Goal: Transaction & Acquisition: Purchase product/service

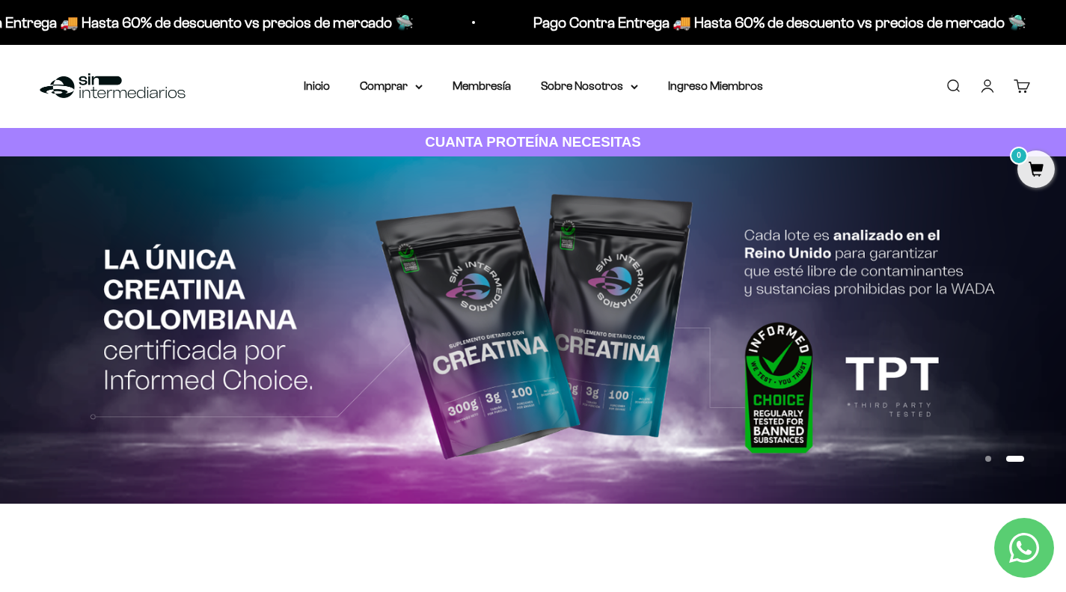
click at [989, 87] on link "Iniciar sesión" at bounding box center [987, 86] width 16 height 16
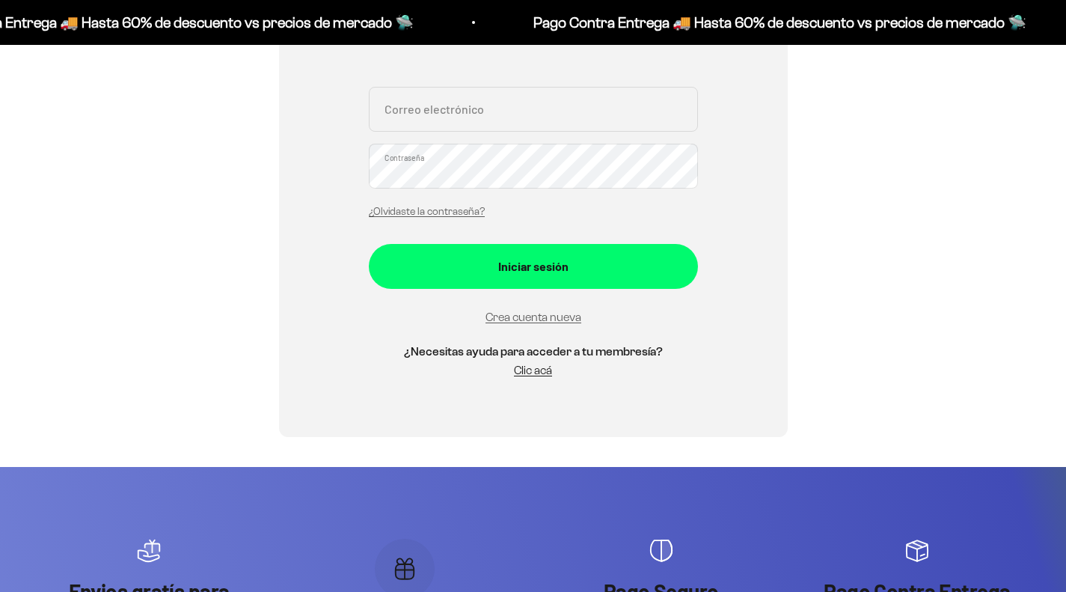
scroll to position [328, 0]
click at [614, 287] on button "Iniciar sesión" at bounding box center [533, 266] width 329 height 45
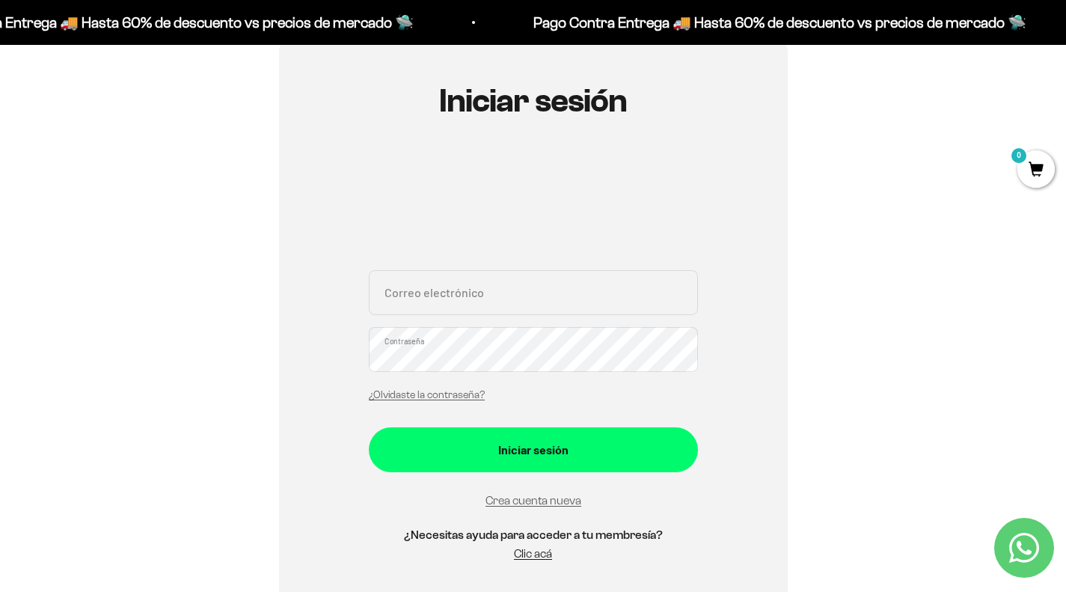
scroll to position [133, 0]
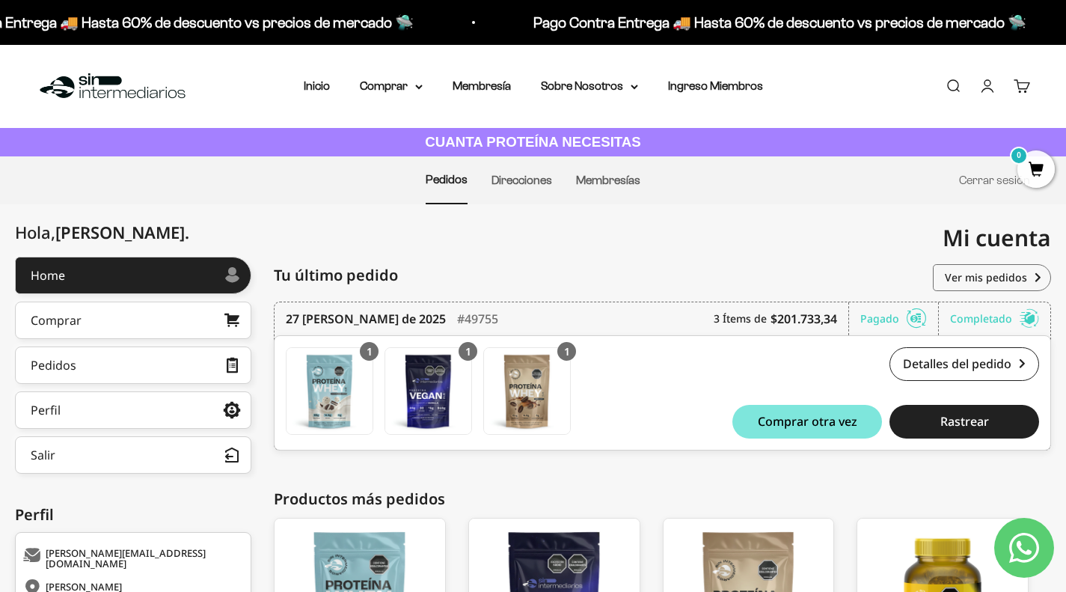
click at [397, 81] on summary "Comprar" at bounding box center [391, 85] width 63 height 19
click at [132, 76] on img at bounding box center [112, 86] width 153 height 32
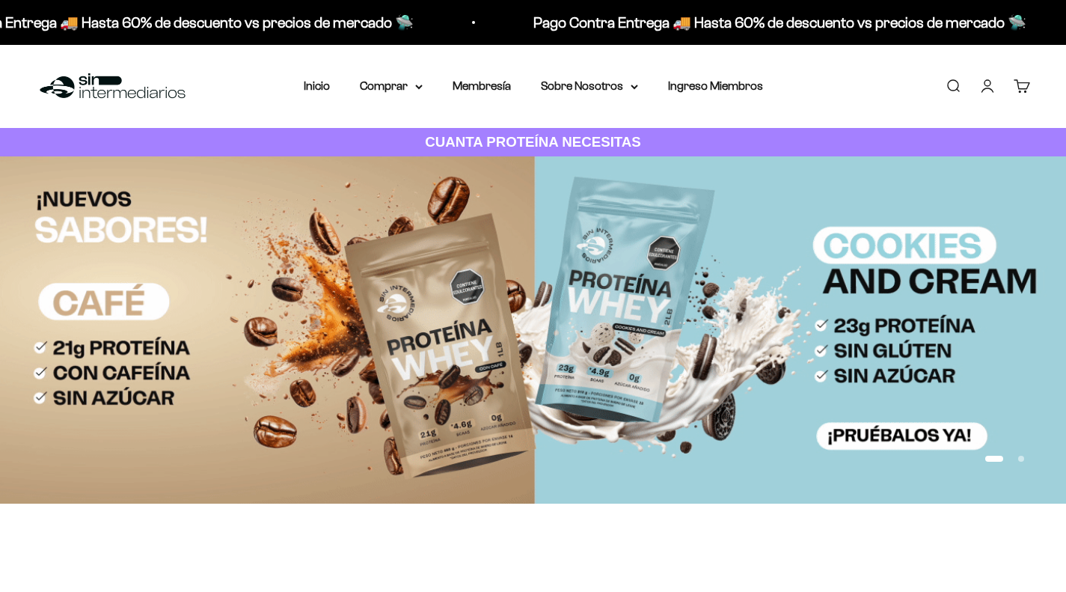
click at [408, 83] on summary "Comprar" at bounding box center [391, 85] width 63 height 19
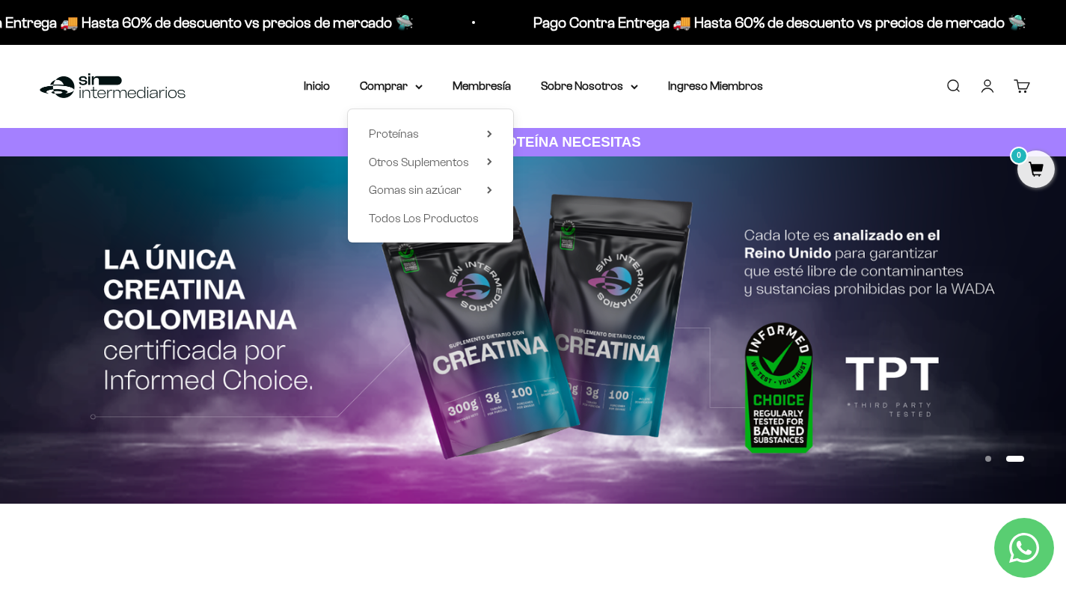
click at [420, 223] on span "Todos Los Productos" at bounding box center [424, 218] width 110 height 13
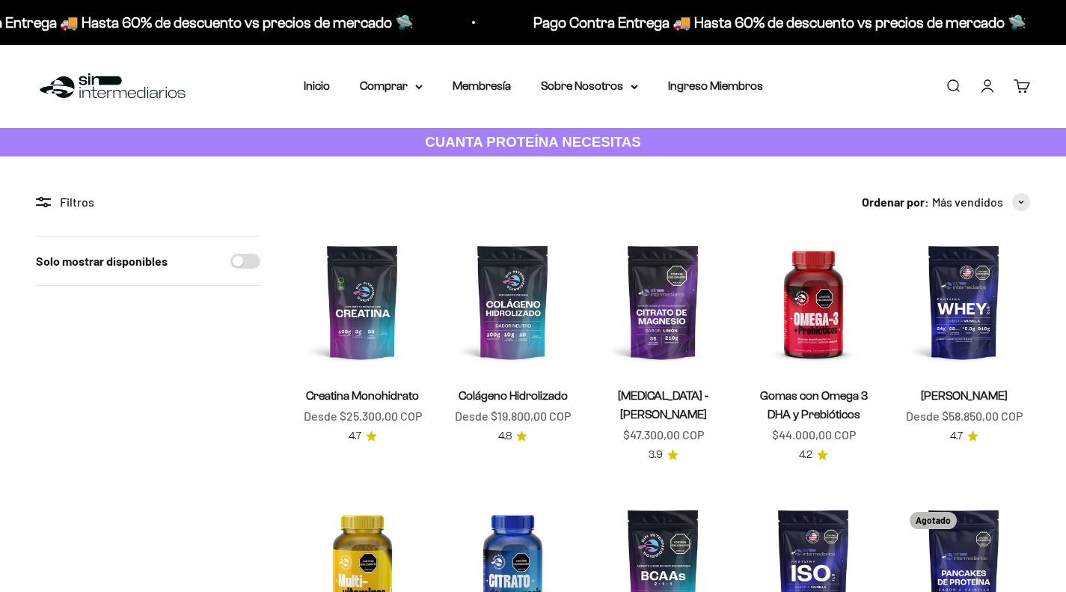
click at [248, 261] on input "Solo mostrar disponibles" at bounding box center [245, 261] width 30 height 15
checkbox input "true"
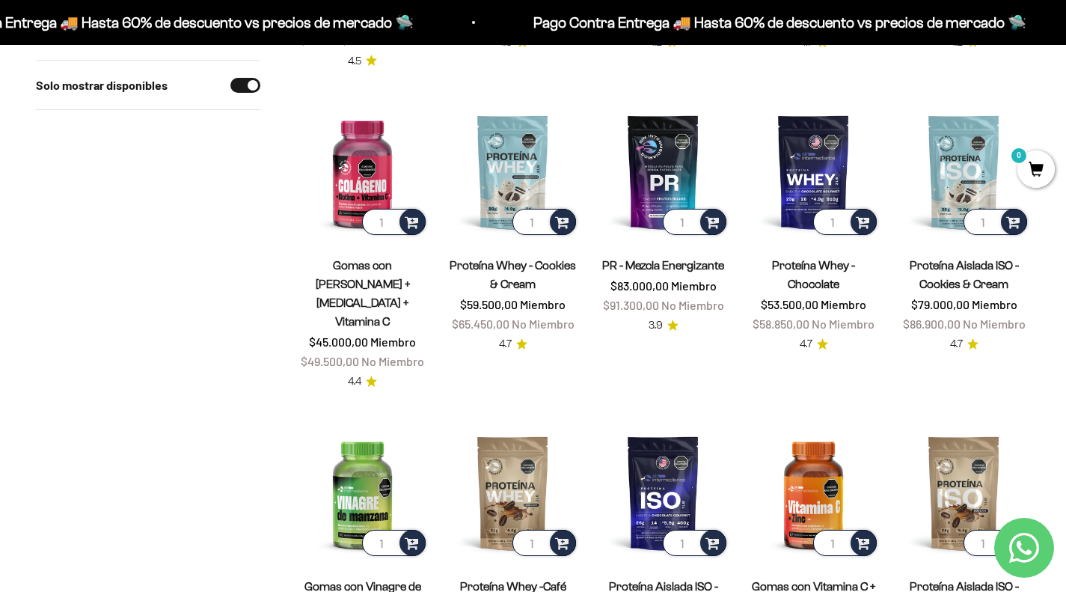
scroll to position [732, 0]
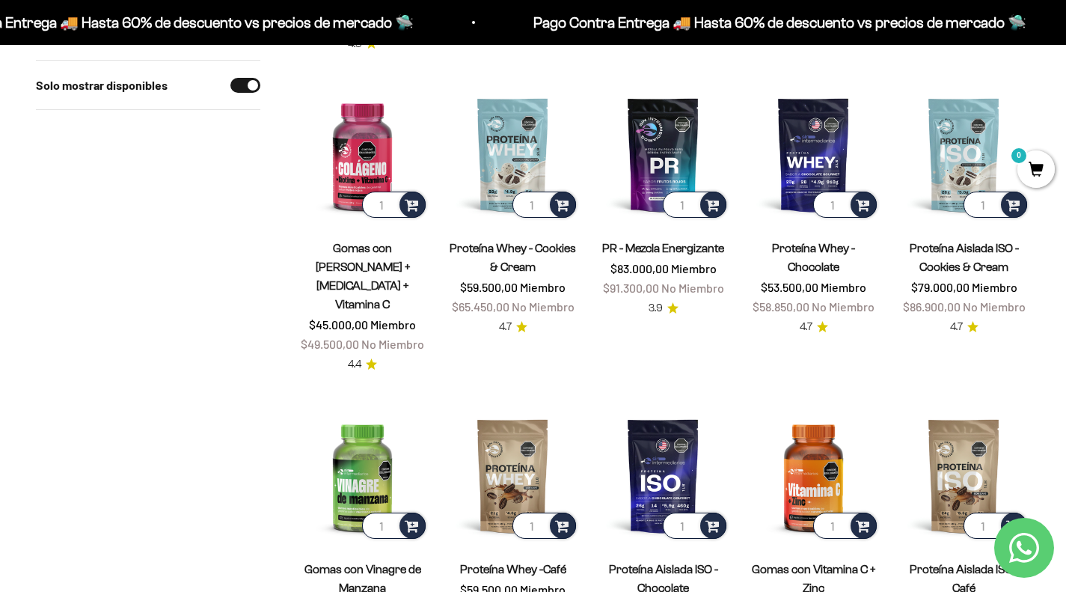
click at [563, 206] on span at bounding box center [562, 203] width 14 height 17
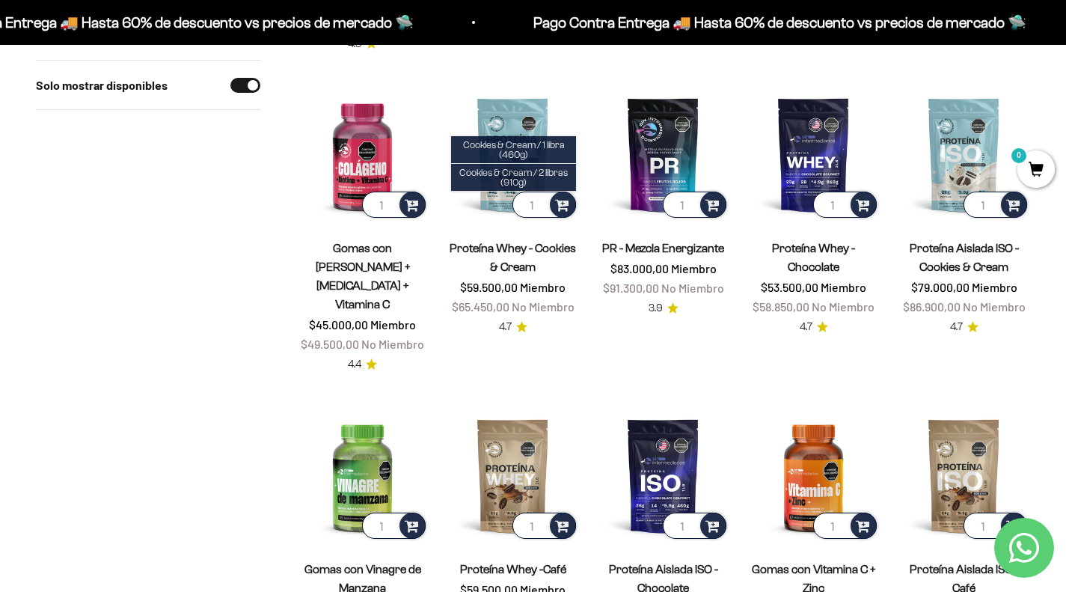
click at [550, 144] on span "Cookies & Cream / 1 libra (460g)" at bounding box center [514, 149] width 102 height 21
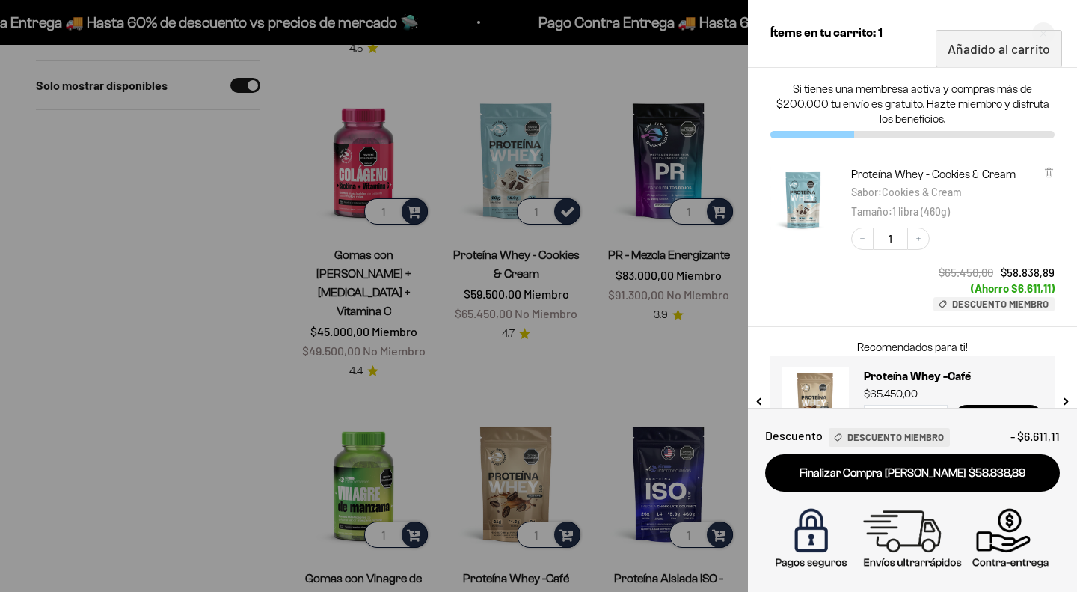
click at [274, 117] on div at bounding box center [538, 296] width 1077 height 592
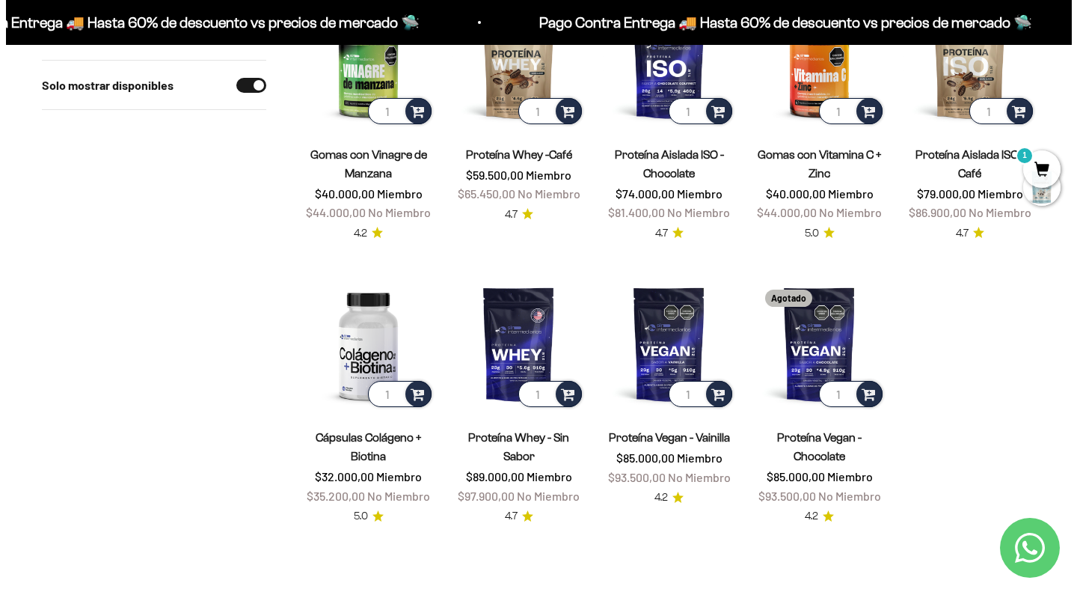
scroll to position [1157, 0]
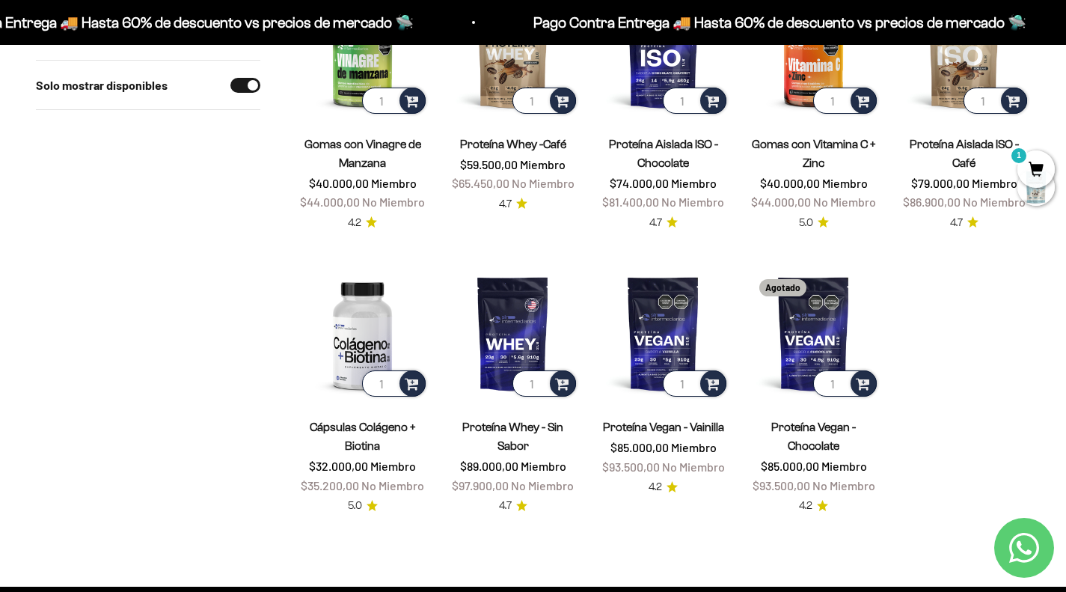
click at [719, 370] on div at bounding box center [713, 383] width 26 height 26
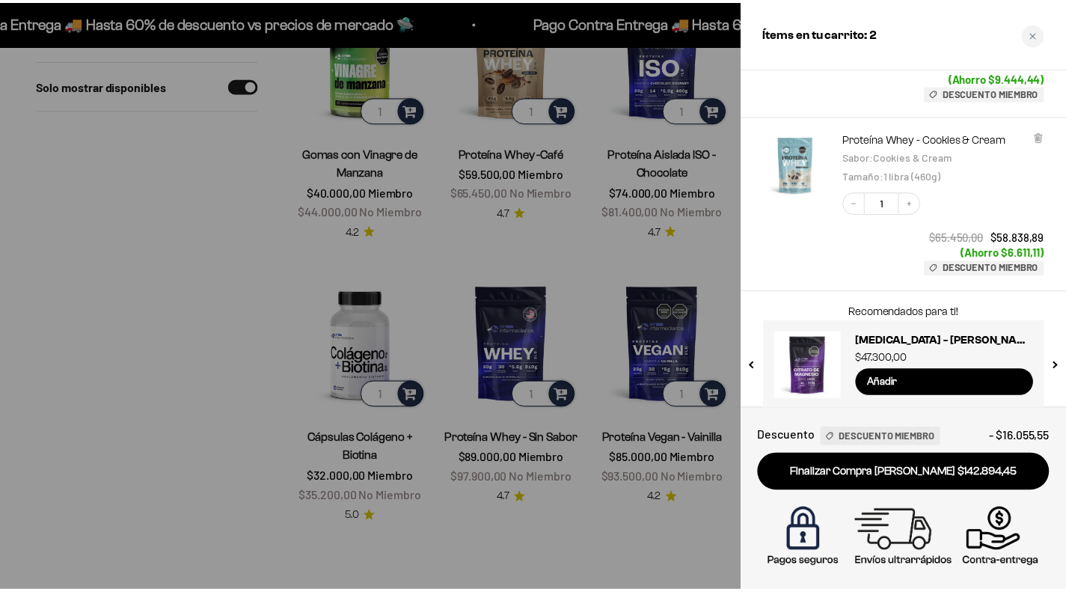
scroll to position [205, 0]
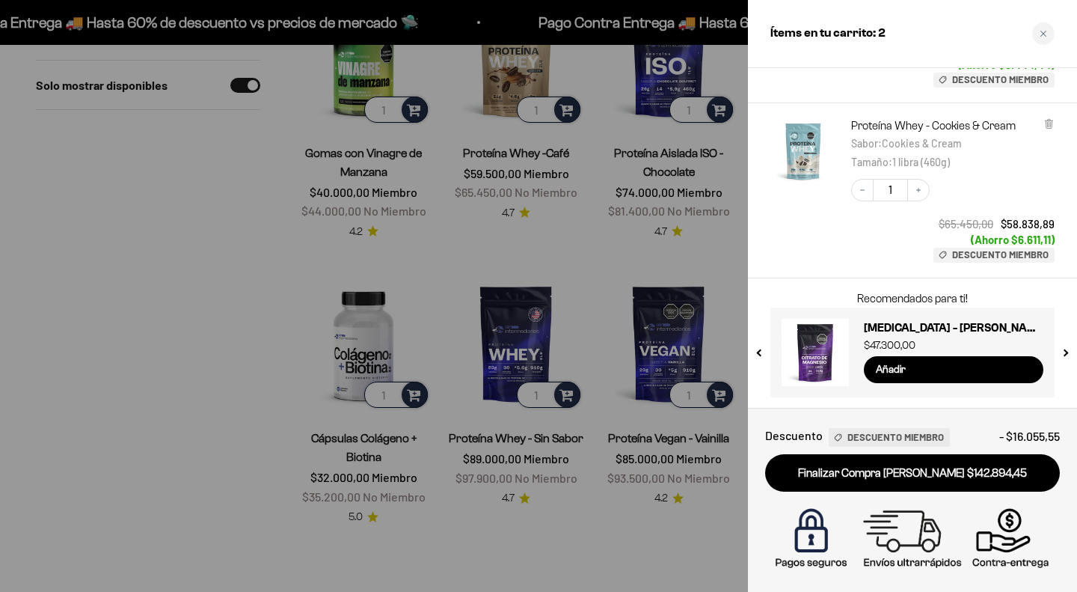
click at [272, 346] on div at bounding box center [538, 296] width 1077 height 592
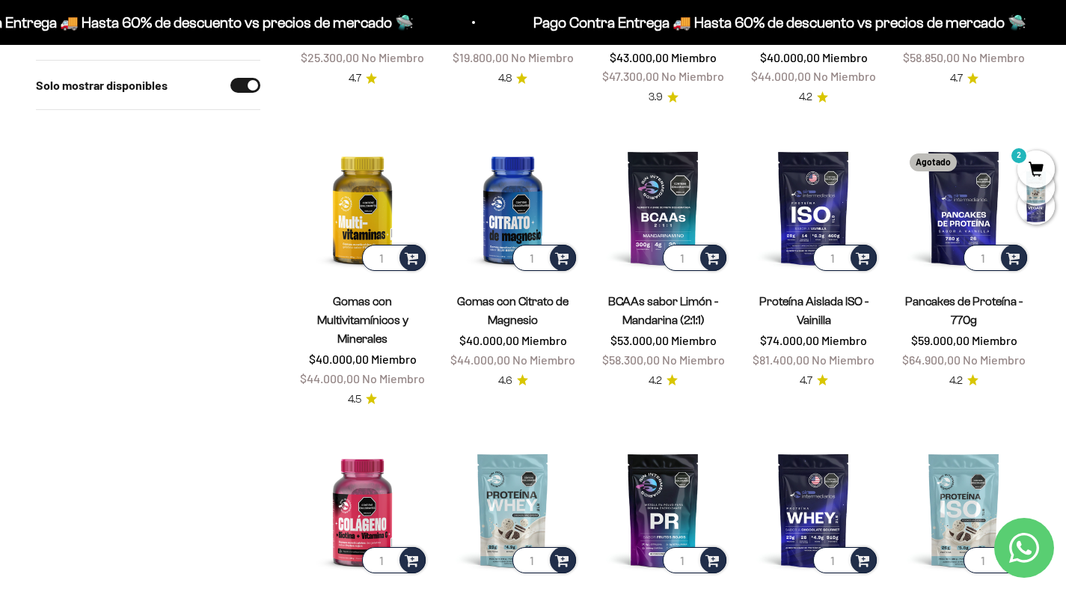
scroll to position [378, 0]
click at [369, 209] on img at bounding box center [362, 207] width 132 height 132
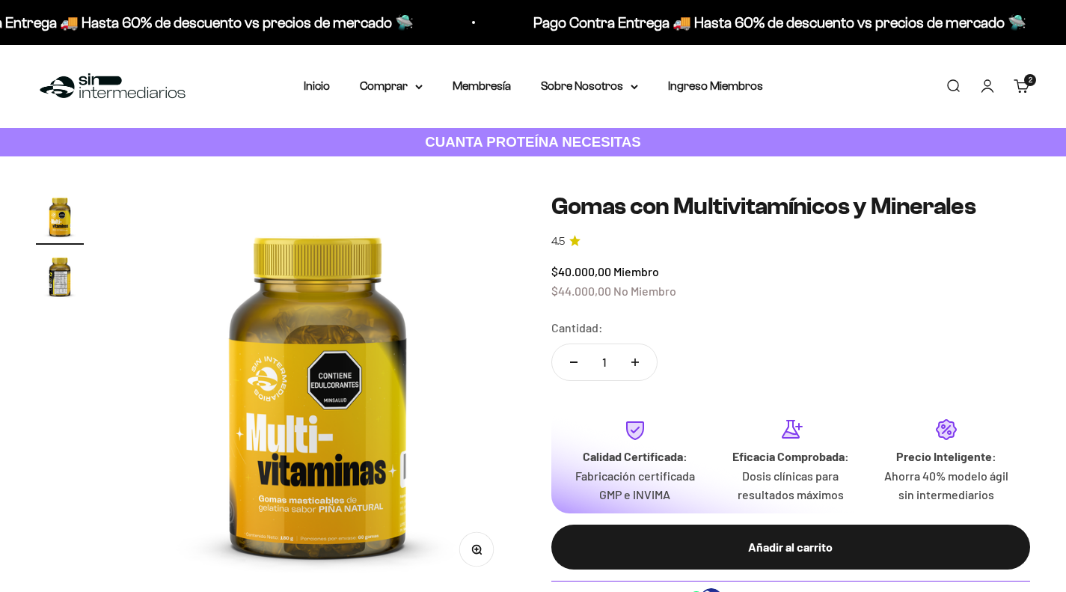
scroll to position [390, 0]
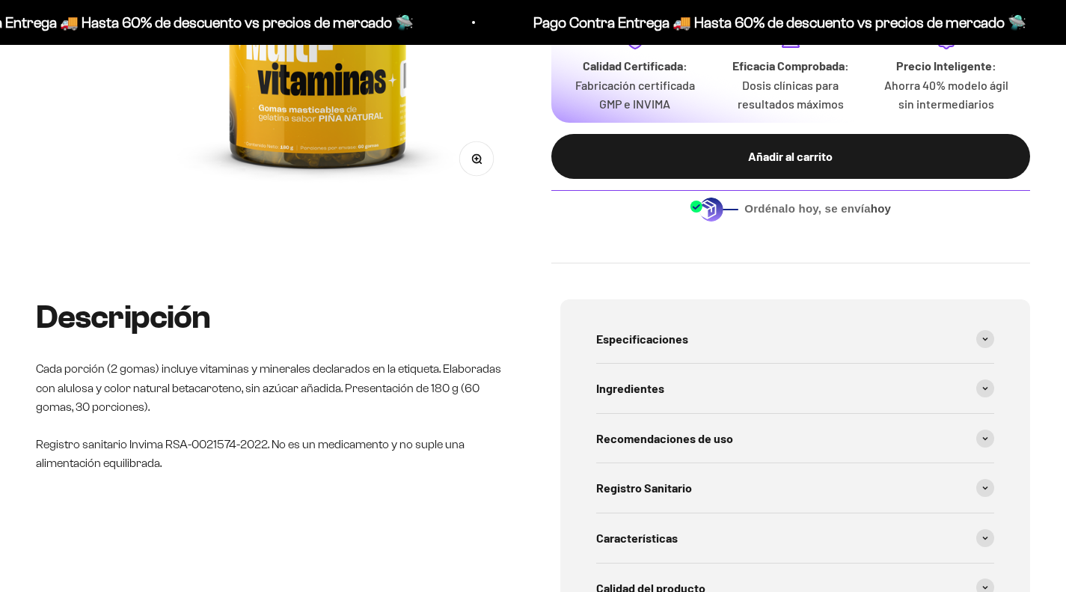
click at [985, 387] on icon at bounding box center [985, 388] width 6 height 4
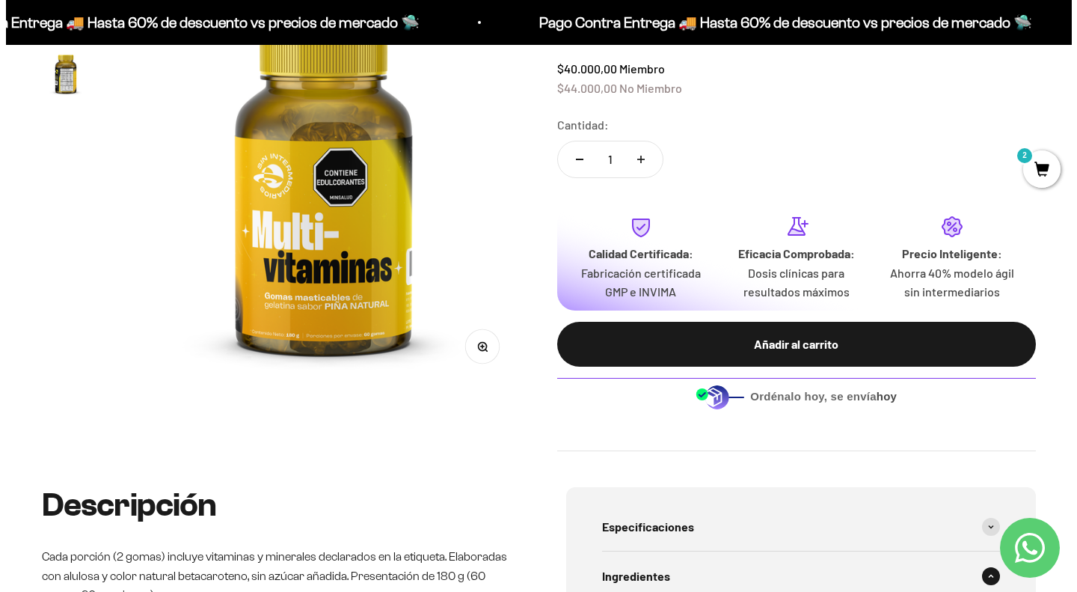
scroll to position [202, 0]
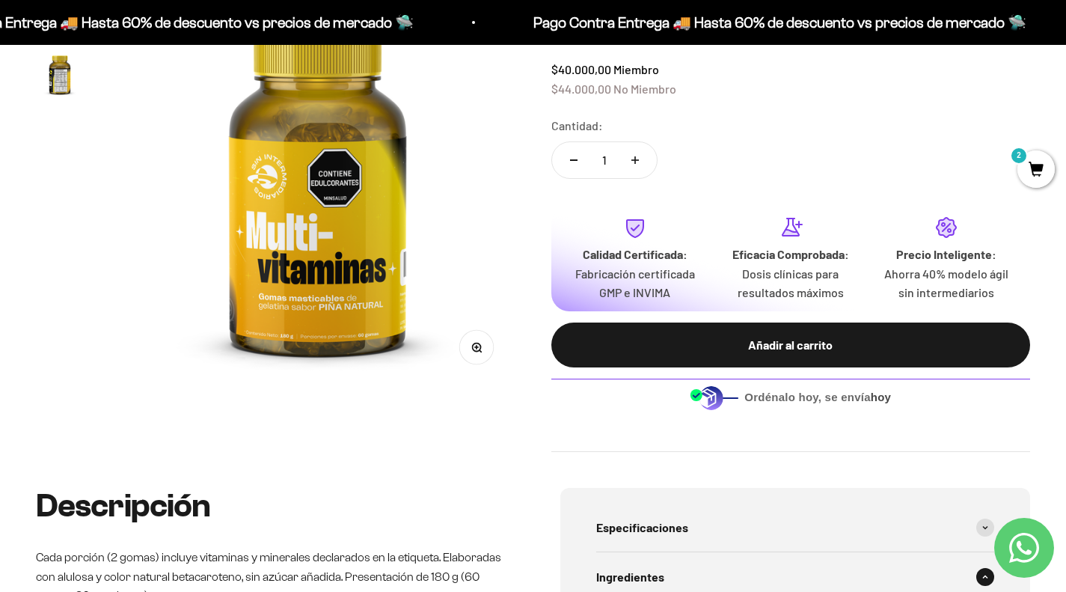
click at [963, 333] on button "Añadir al carrito" at bounding box center [790, 344] width 479 height 45
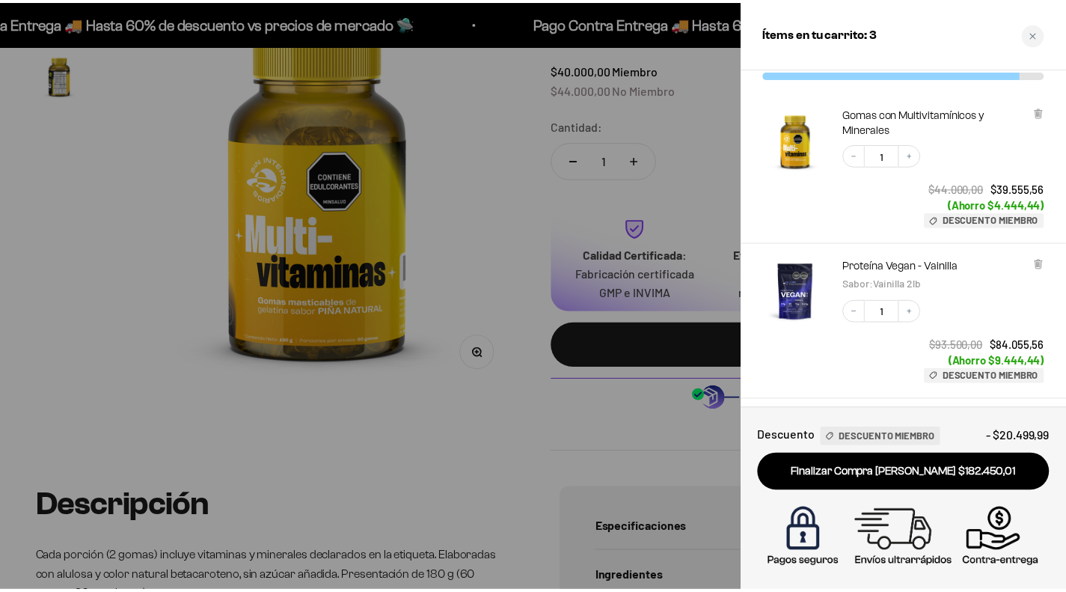
scroll to position [0, 0]
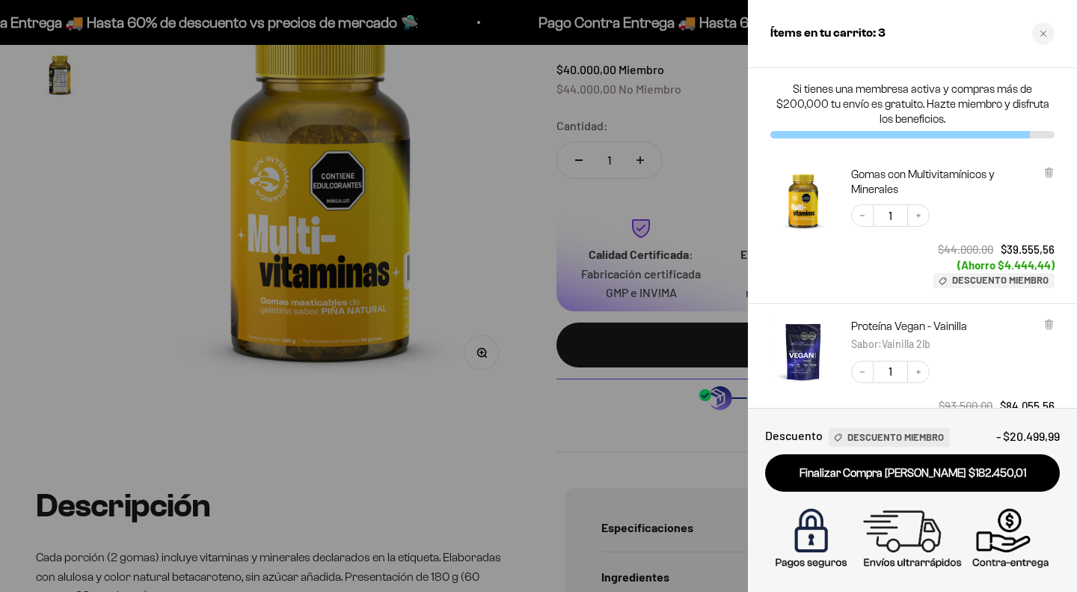
click at [1043, 34] on icon "Close cart" at bounding box center [1043, 34] width 6 height 6
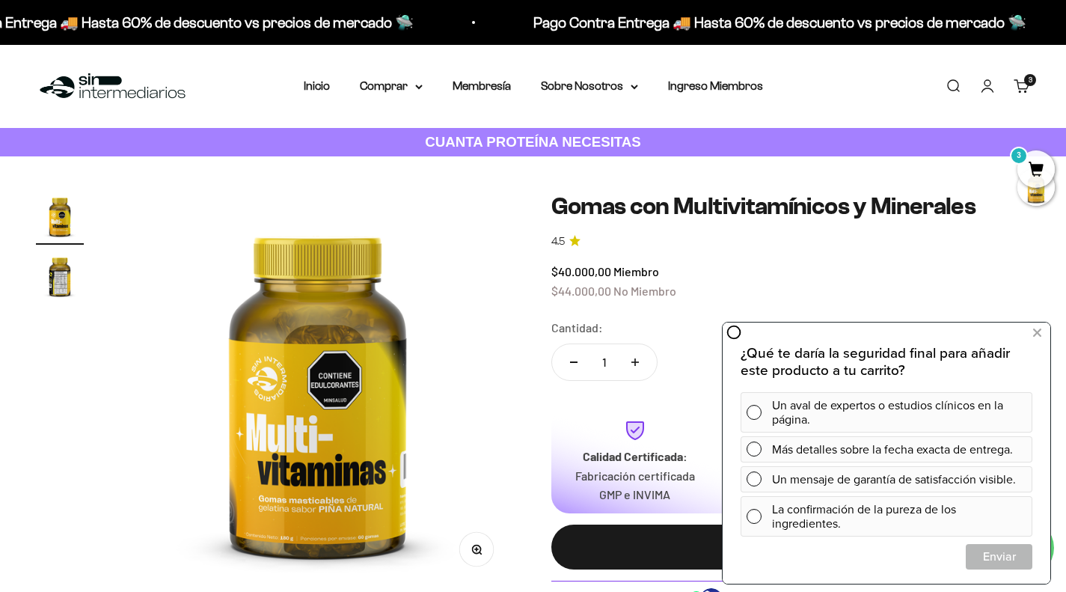
click at [1047, 331] on button at bounding box center [1036, 333] width 27 height 24
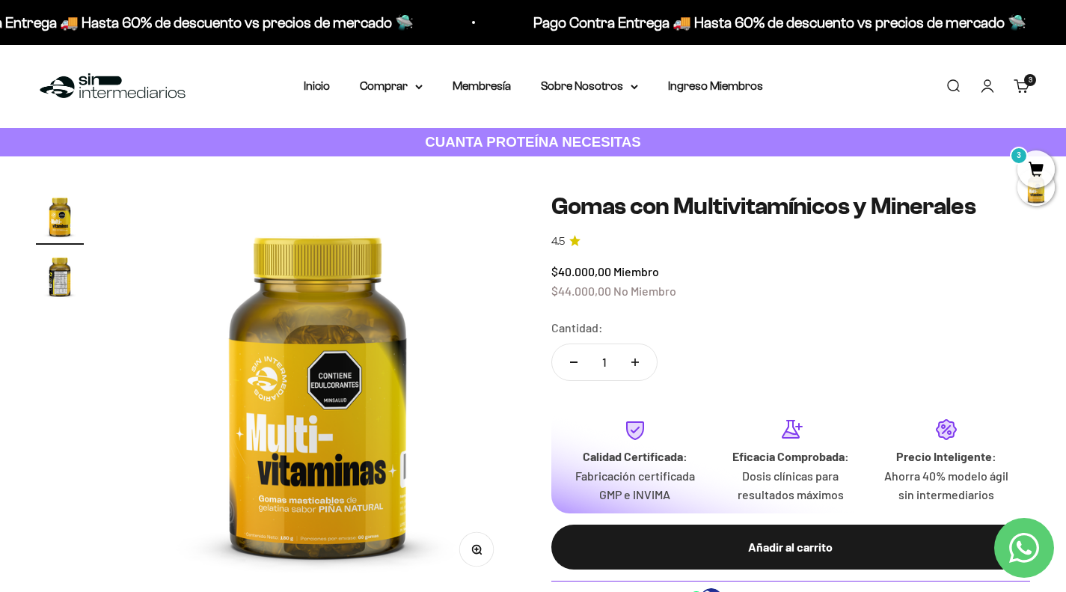
click at [405, 91] on summary "Comprar" at bounding box center [391, 85] width 63 height 19
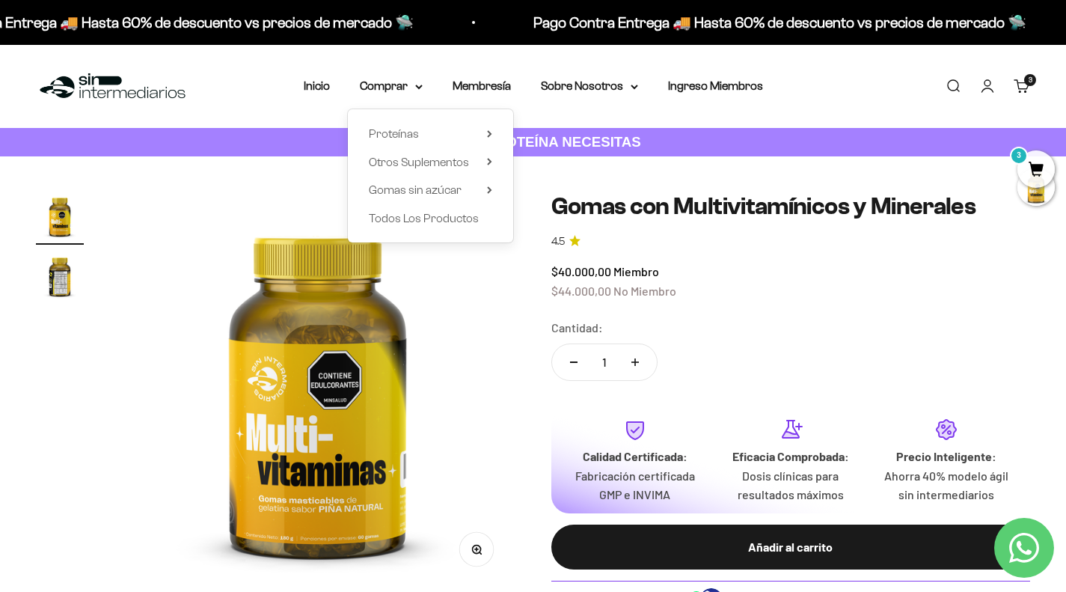
click at [430, 218] on span "Todos Los Productos" at bounding box center [424, 218] width 110 height 13
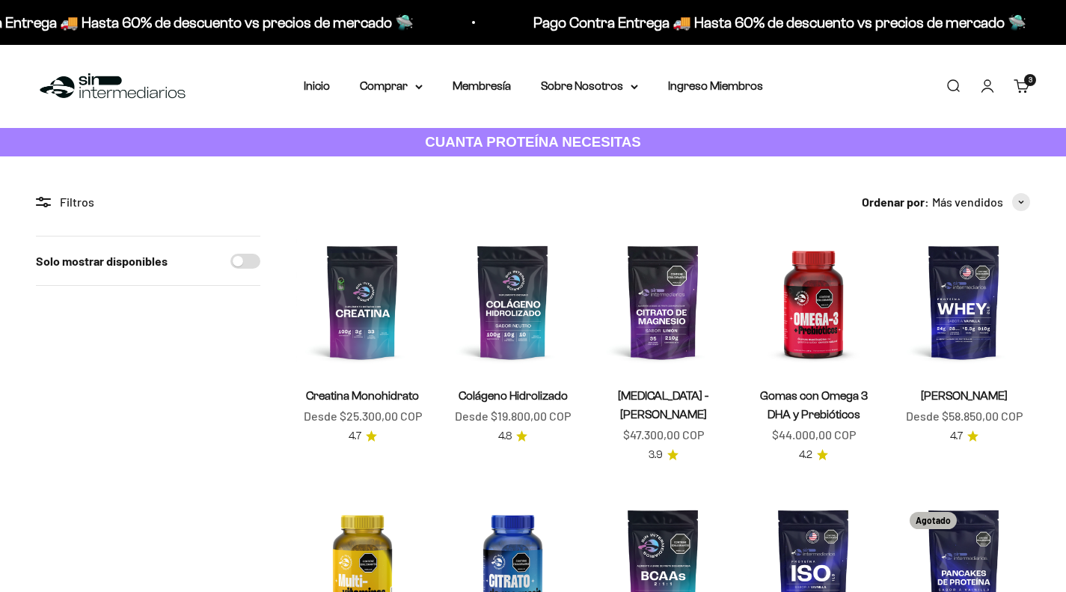
click at [250, 255] on input "Solo mostrar disponibles" at bounding box center [245, 261] width 30 height 15
checkbox input "true"
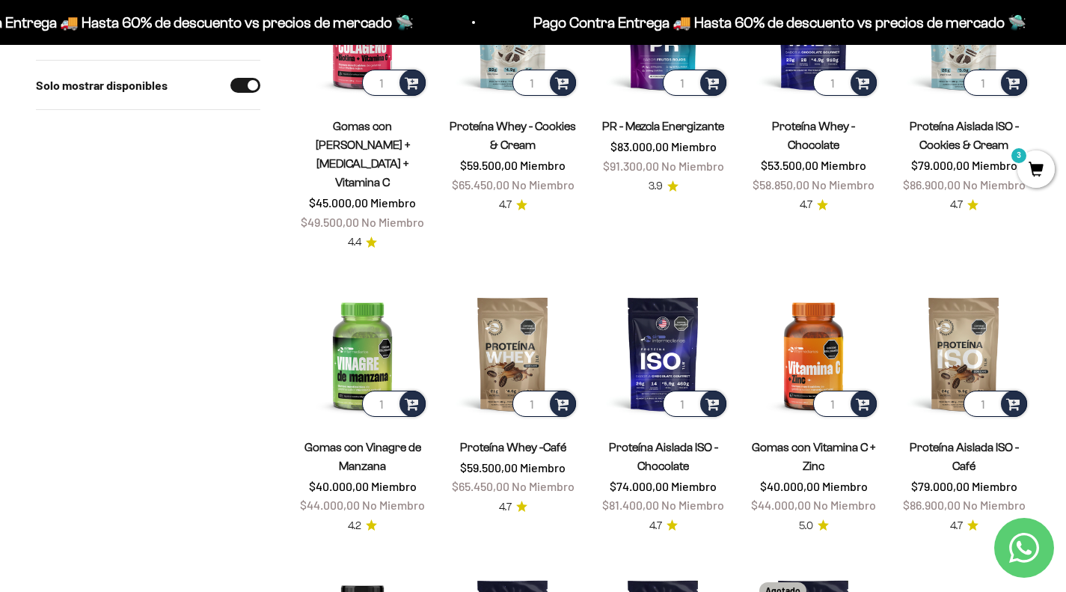
scroll to position [857, 0]
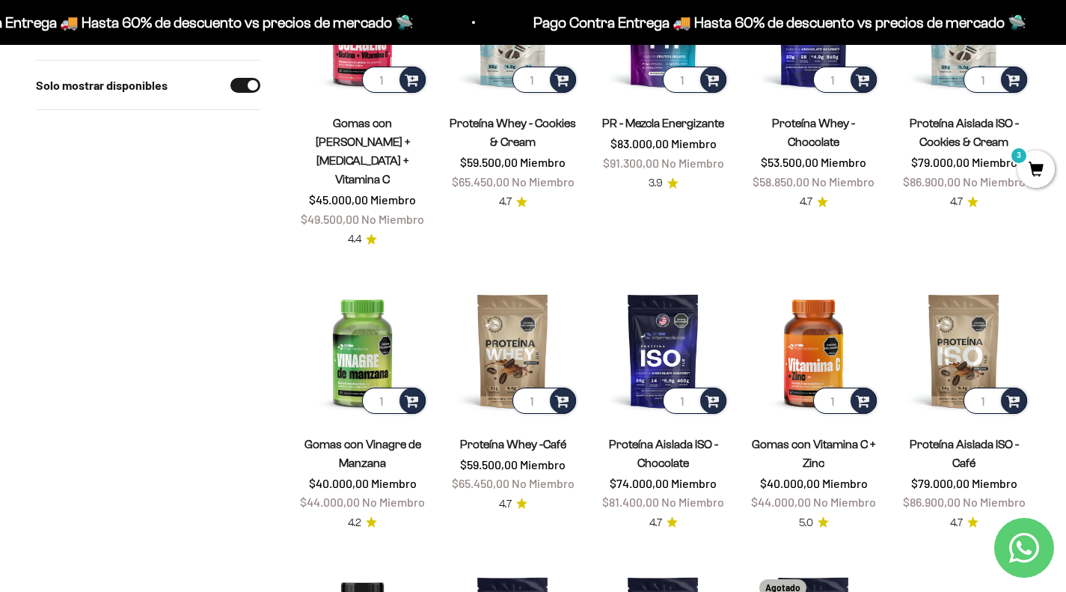
click at [369, 308] on img at bounding box center [362, 350] width 132 height 132
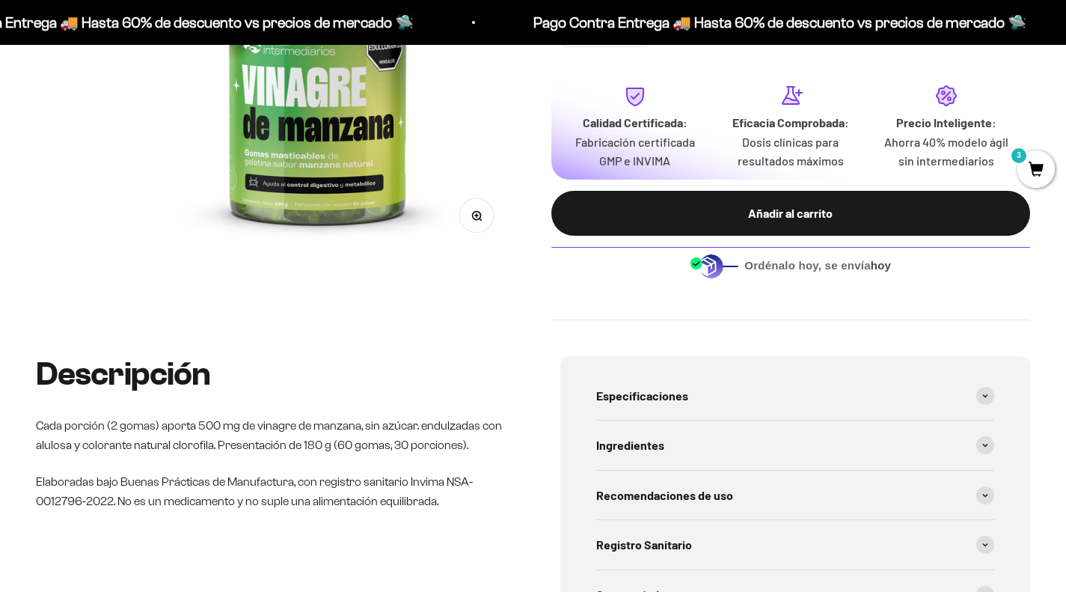
scroll to position [333, 0]
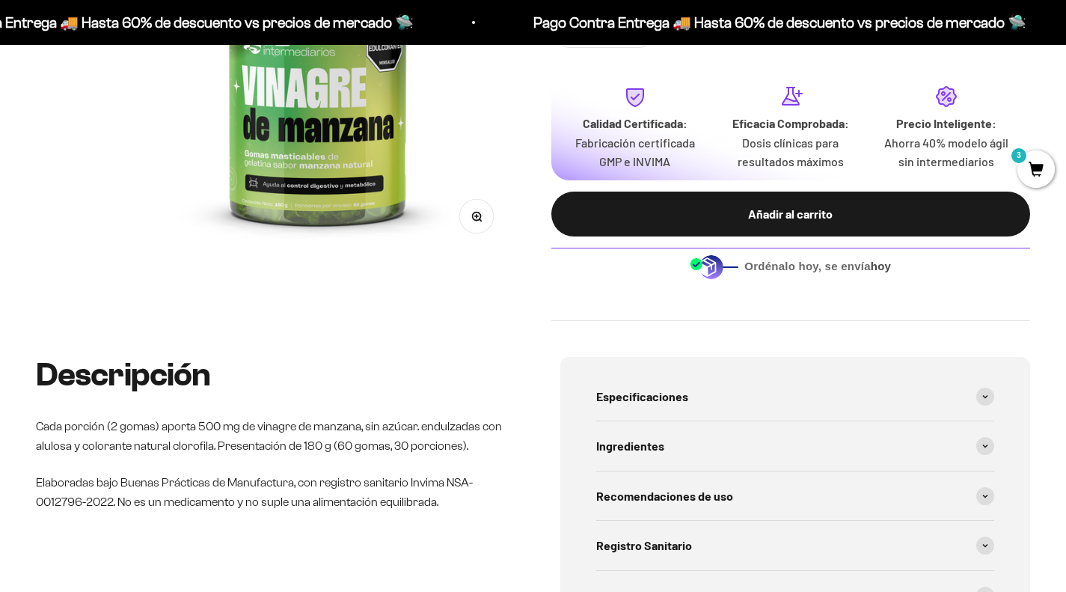
click at [992, 447] on span at bounding box center [985, 446] width 18 height 18
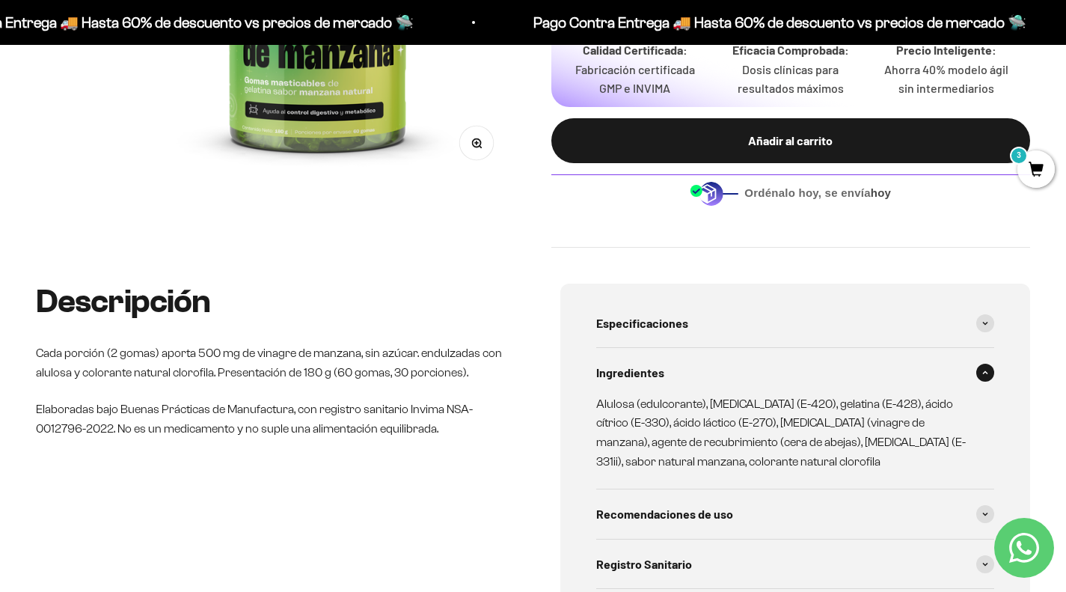
scroll to position [408, 0]
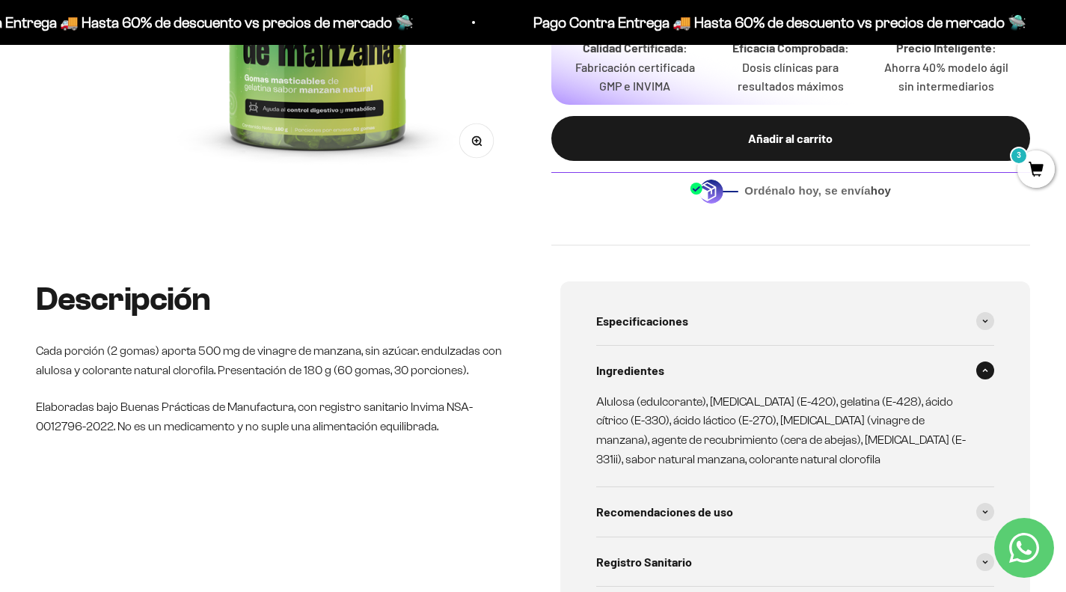
click at [989, 381] on div "Ingredientes" at bounding box center [795, 369] width 399 height 49
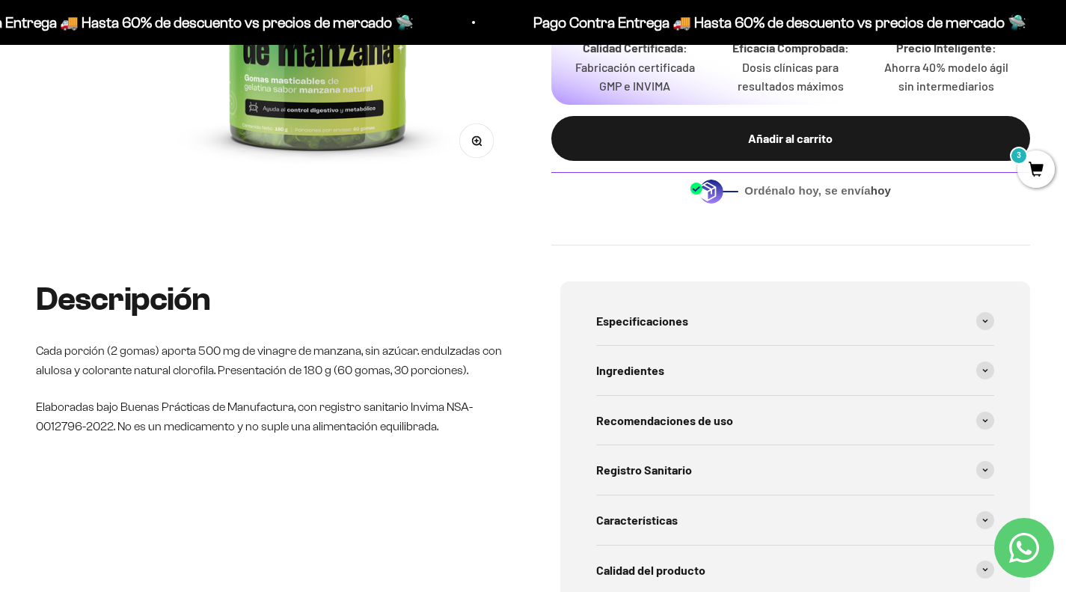
click at [985, 370] on icon at bounding box center [985, 370] width 6 height 4
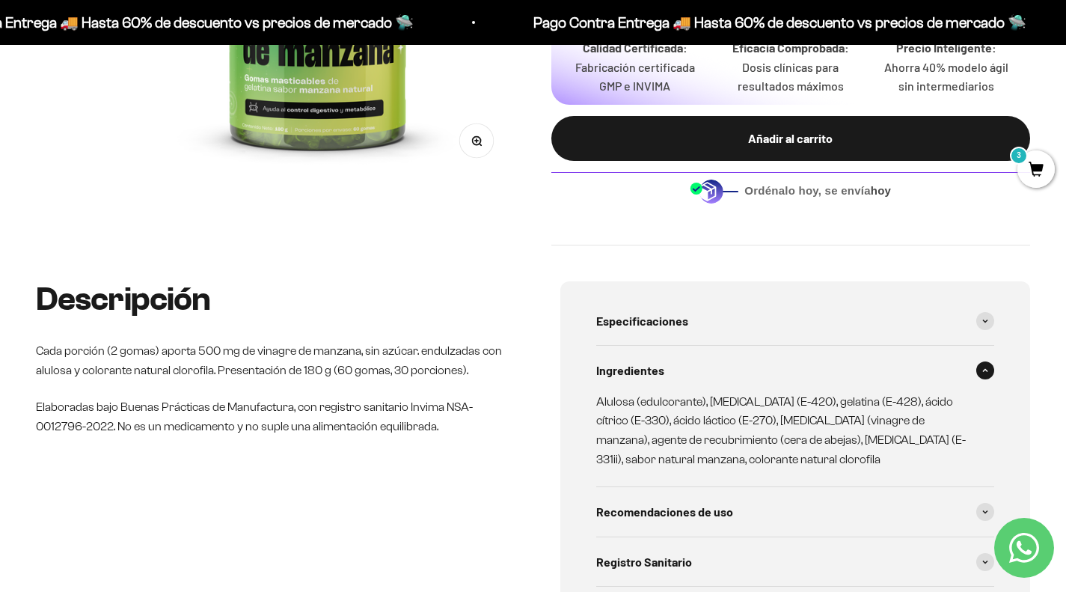
click at [985, 370] on icon at bounding box center [985, 370] width 6 height 4
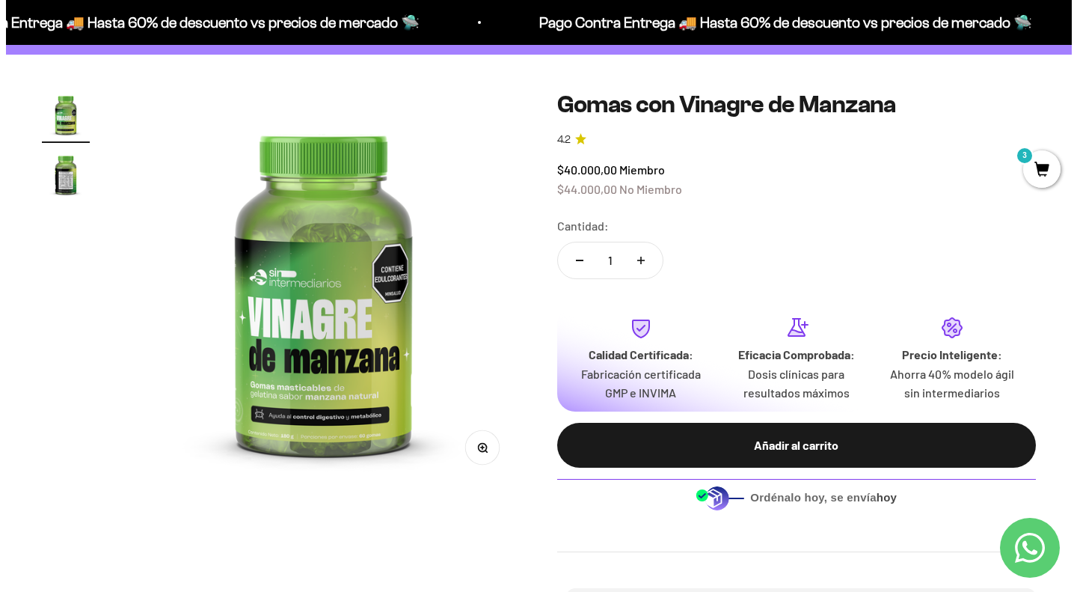
scroll to position [101, 0]
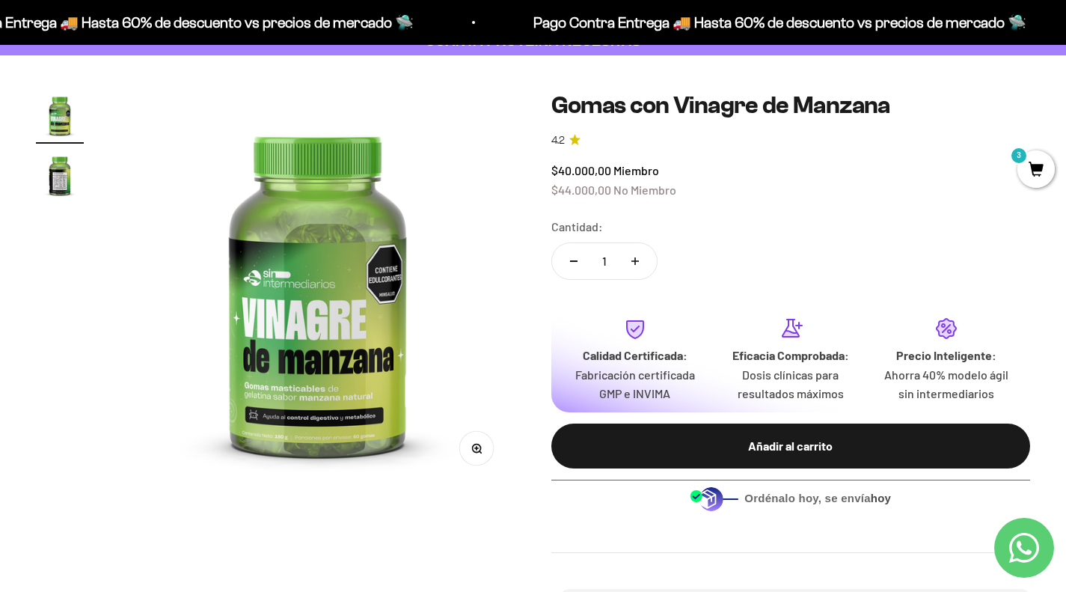
click at [947, 434] on button "Añadir al carrito" at bounding box center [790, 445] width 479 height 45
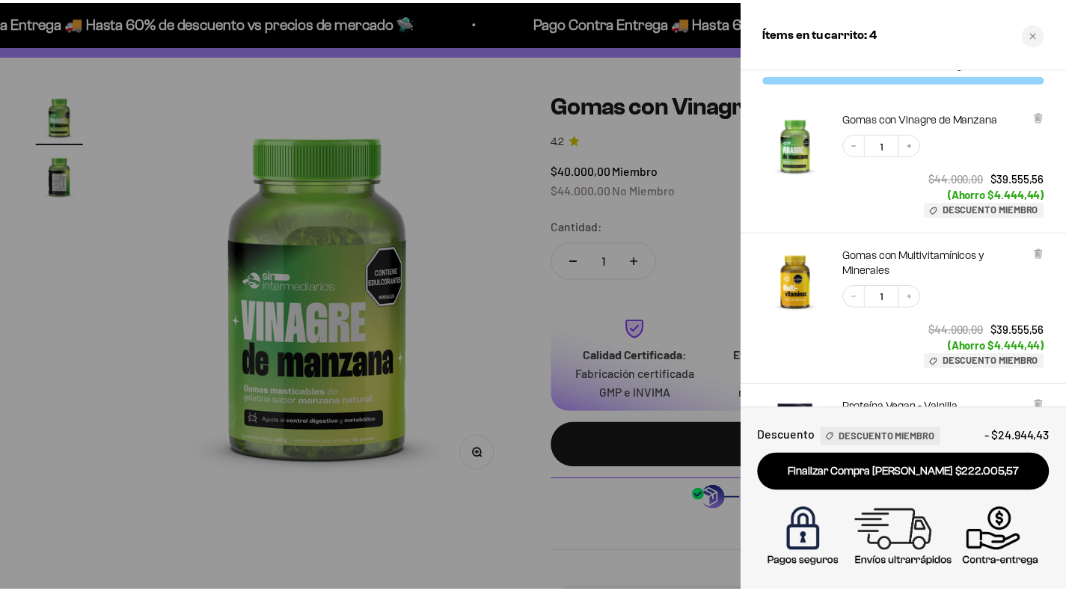
scroll to position [0, 0]
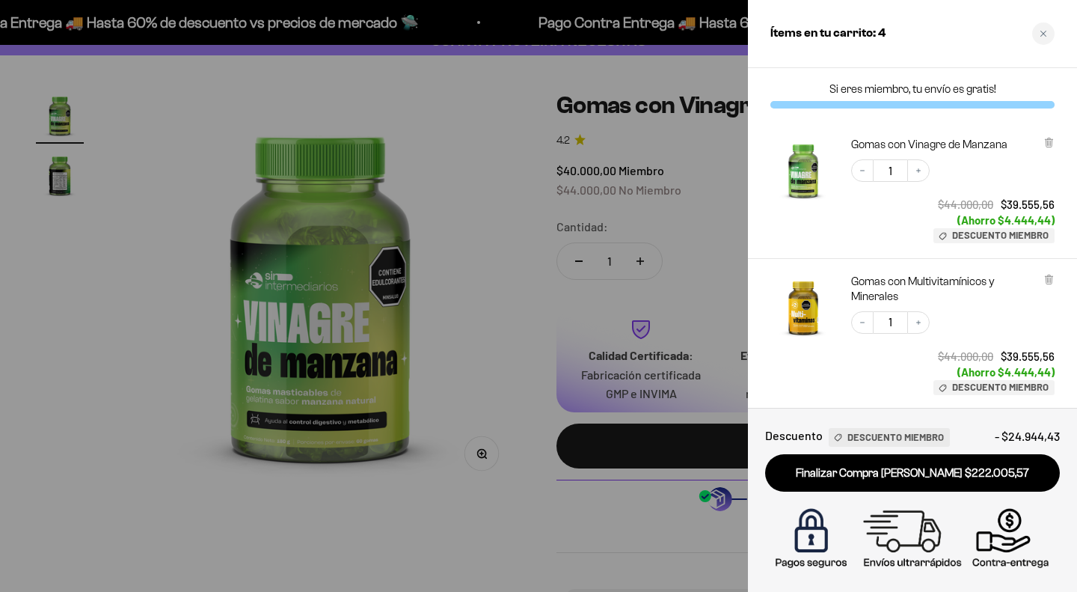
click at [1043, 34] on icon "Close cart" at bounding box center [1043, 34] width 6 height 6
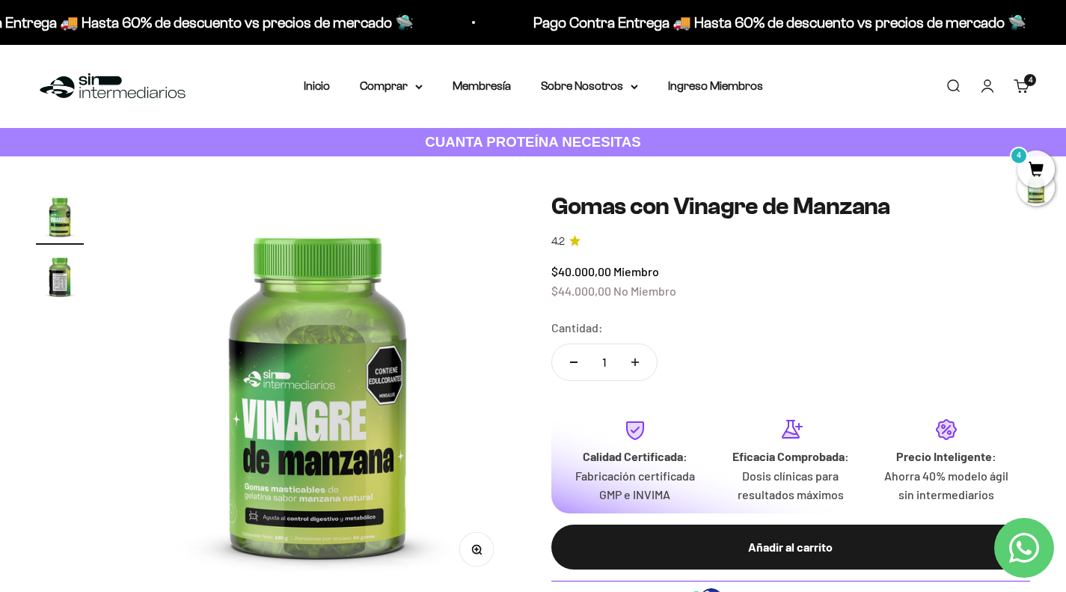
click at [404, 87] on summary "Comprar" at bounding box center [391, 85] width 63 height 19
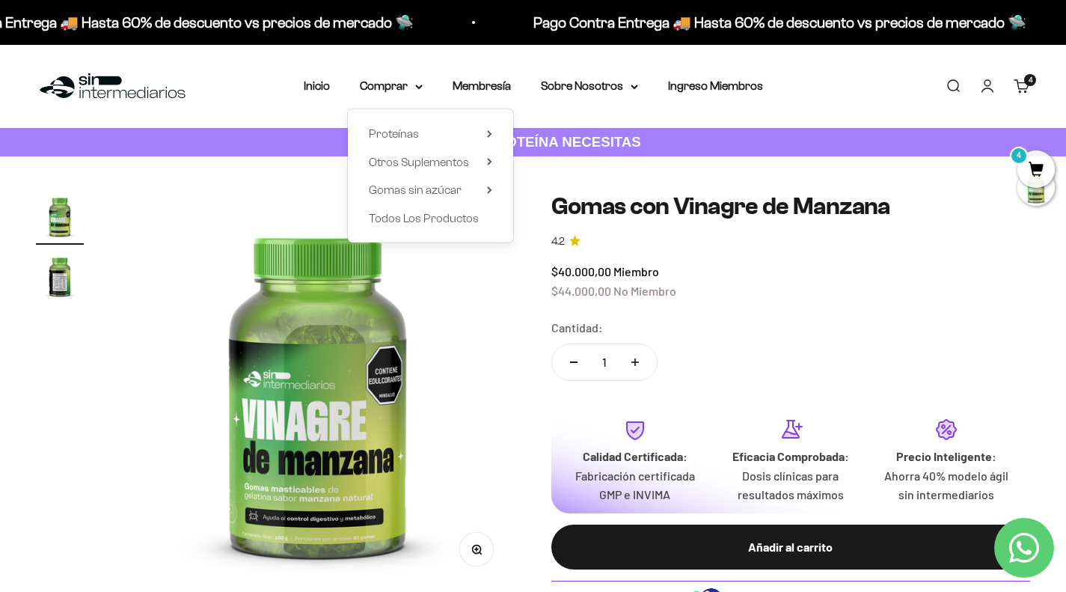
click at [437, 221] on span "Todos Los Productos" at bounding box center [424, 218] width 110 height 13
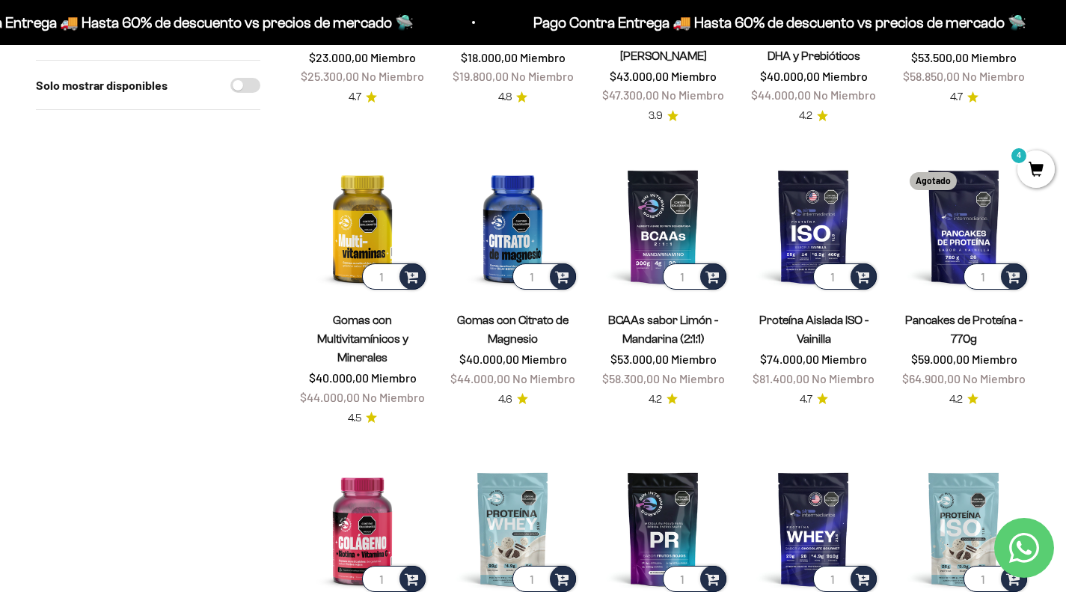
scroll to position [360, 0]
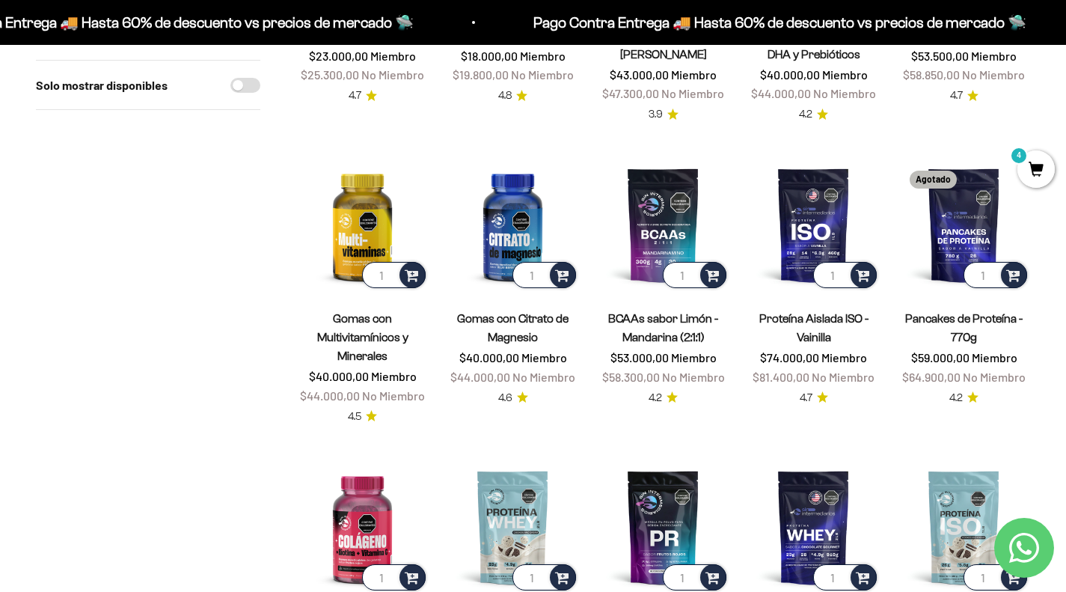
click at [519, 228] on img at bounding box center [512, 225] width 132 height 132
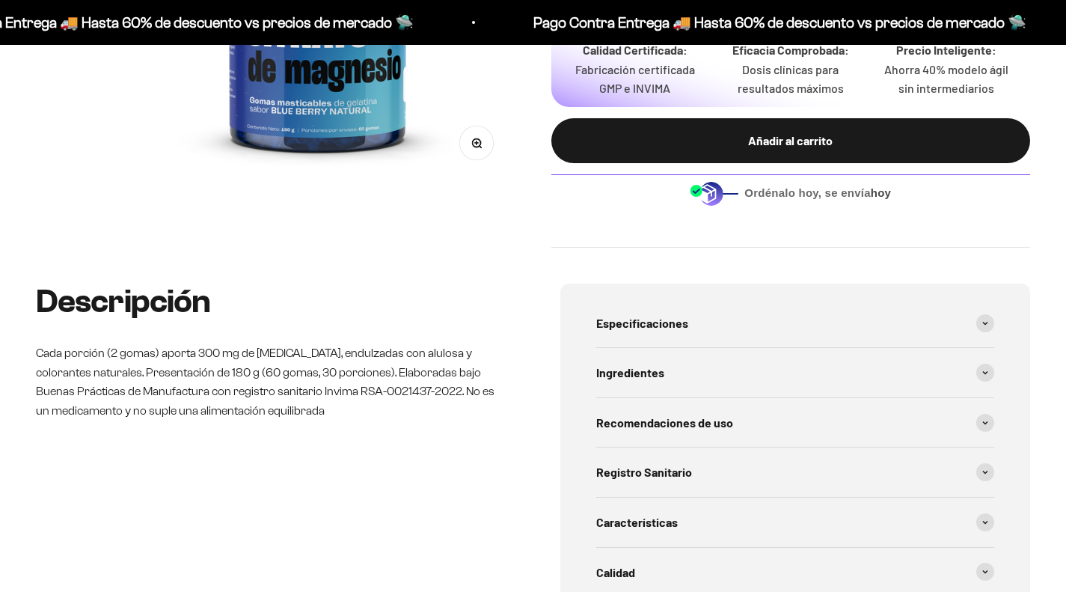
scroll to position [403, 0]
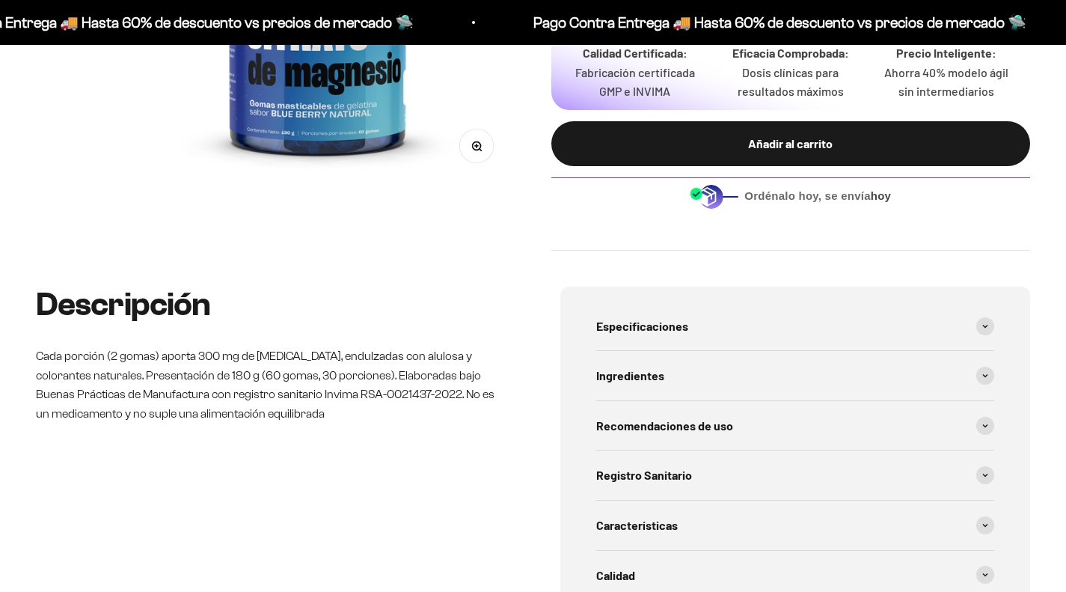
click at [985, 375] on icon at bounding box center [985, 375] width 6 height 4
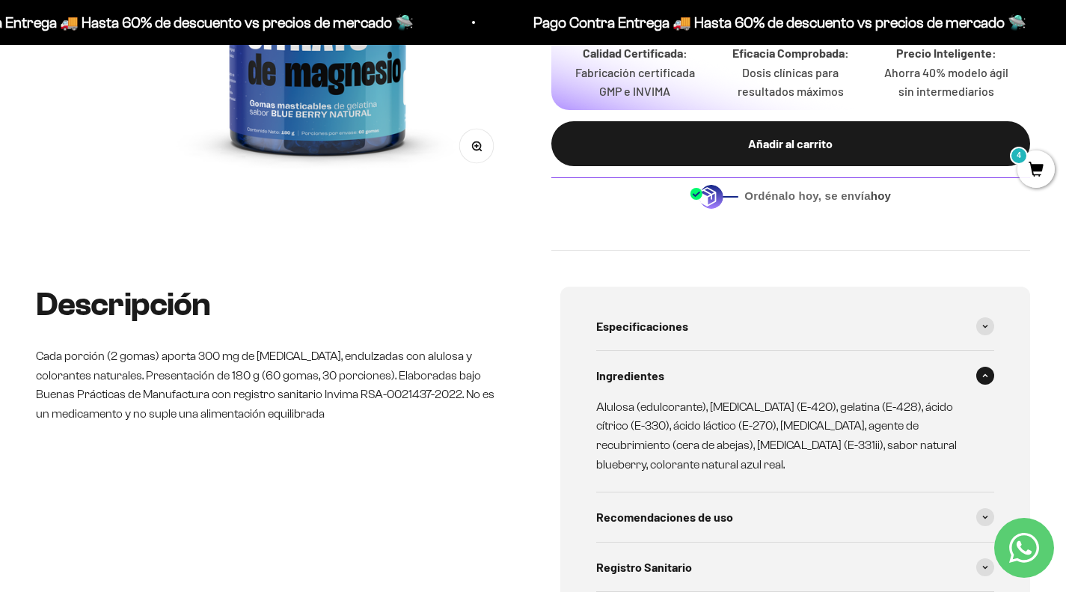
click at [990, 387] on div "Ingredientes" at bounding box center [795, 375] width 399 height 49
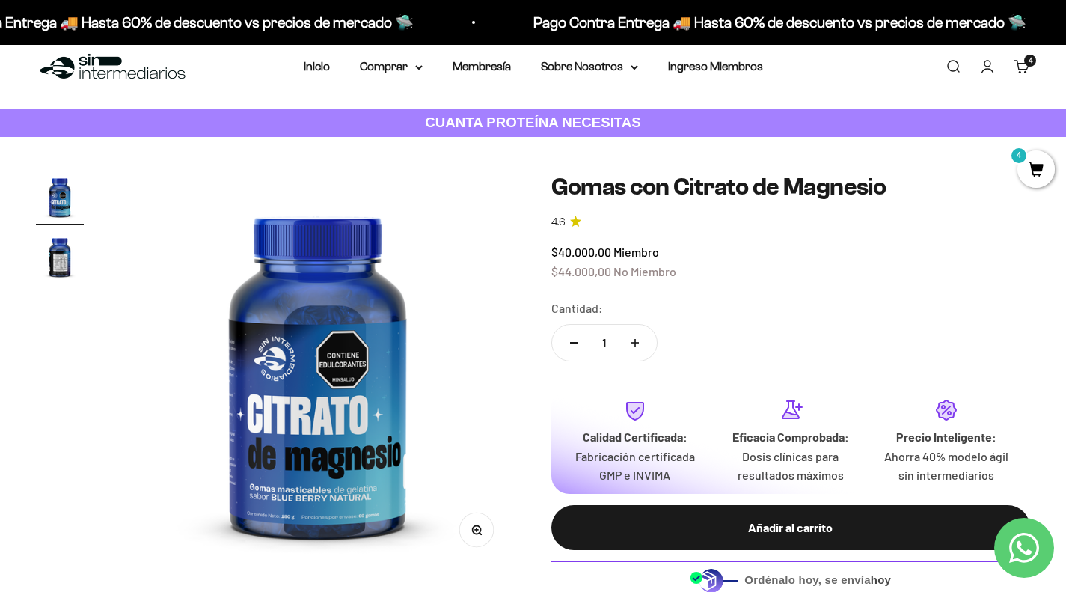
scroll to position [0, 0]
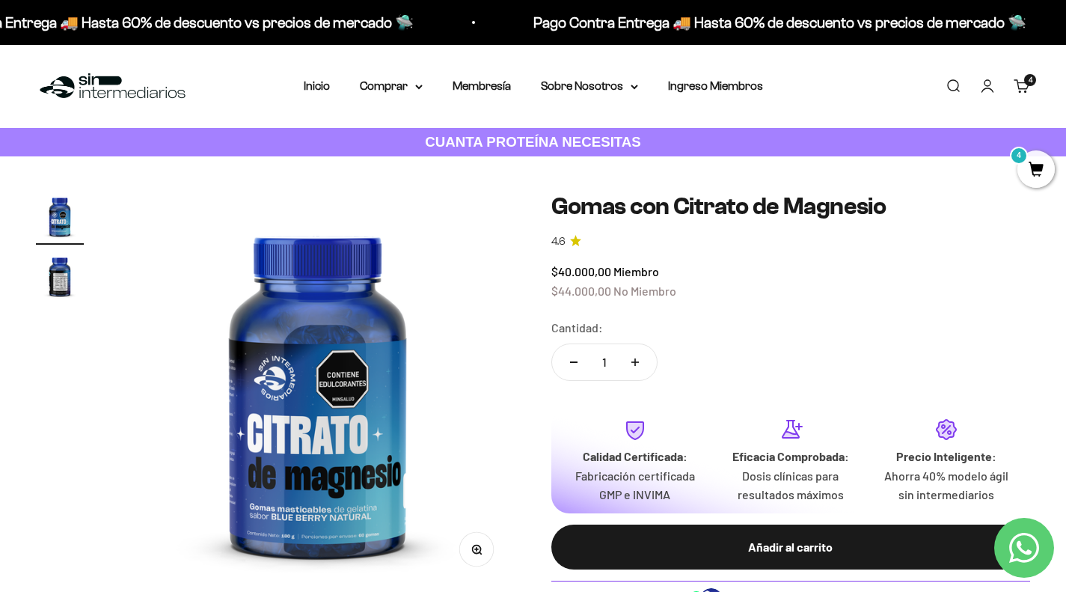
click at [396, 85] on summary "Comprar" at bounding box center [391, 85] width 63 height 19
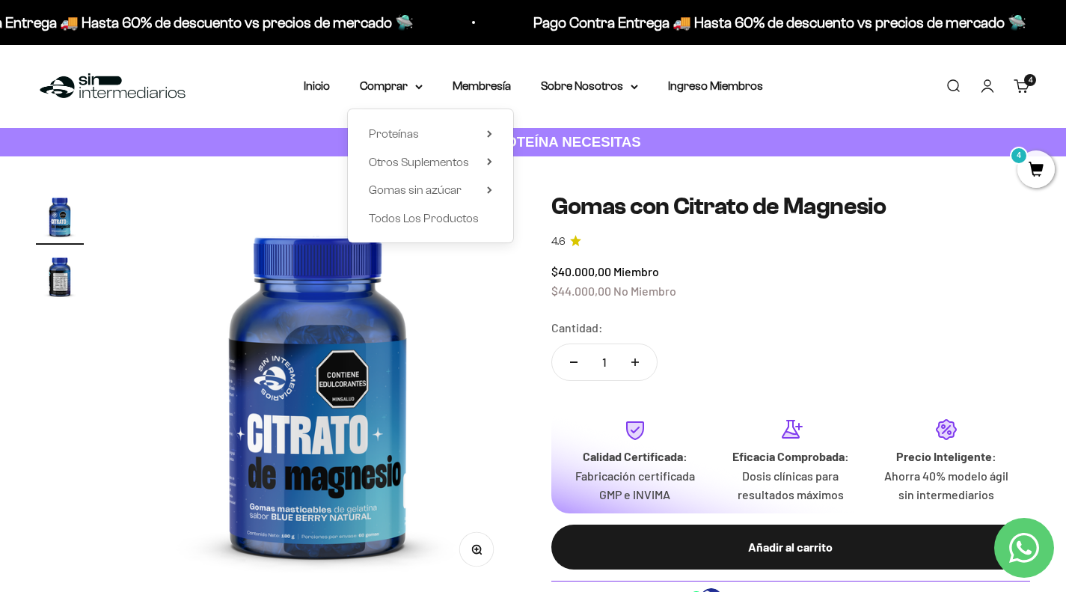
click at [418, 220] on span "Todos Los Productos" at bounding box center [424, 218] width 110 height 13
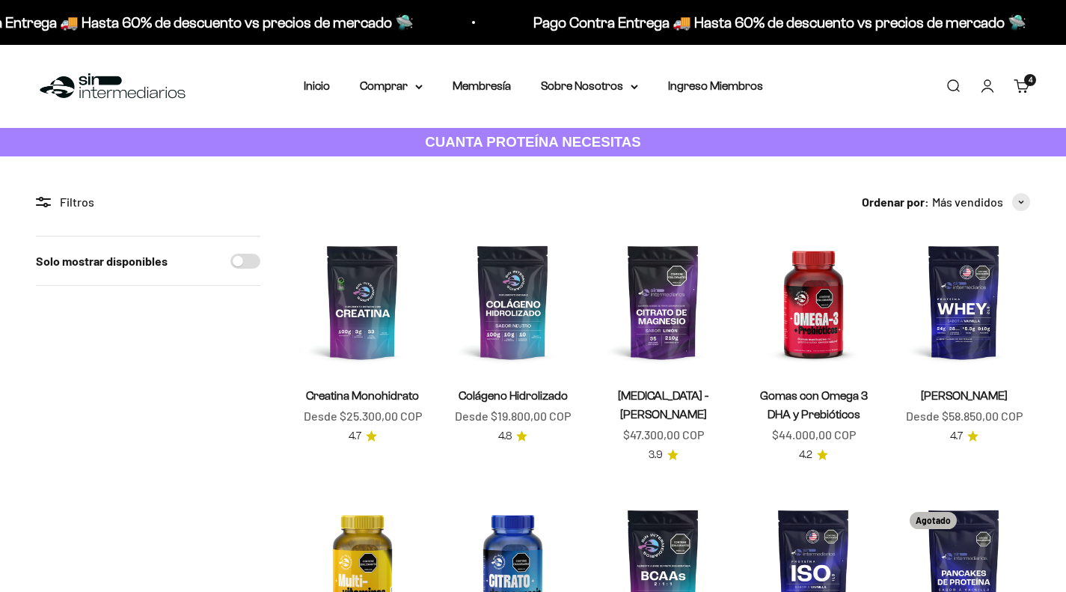
click at [252, 261] on input "Solo mostrar disponibles" at bounding box center [245, 261] width 30 height 15
checkbox input "true"
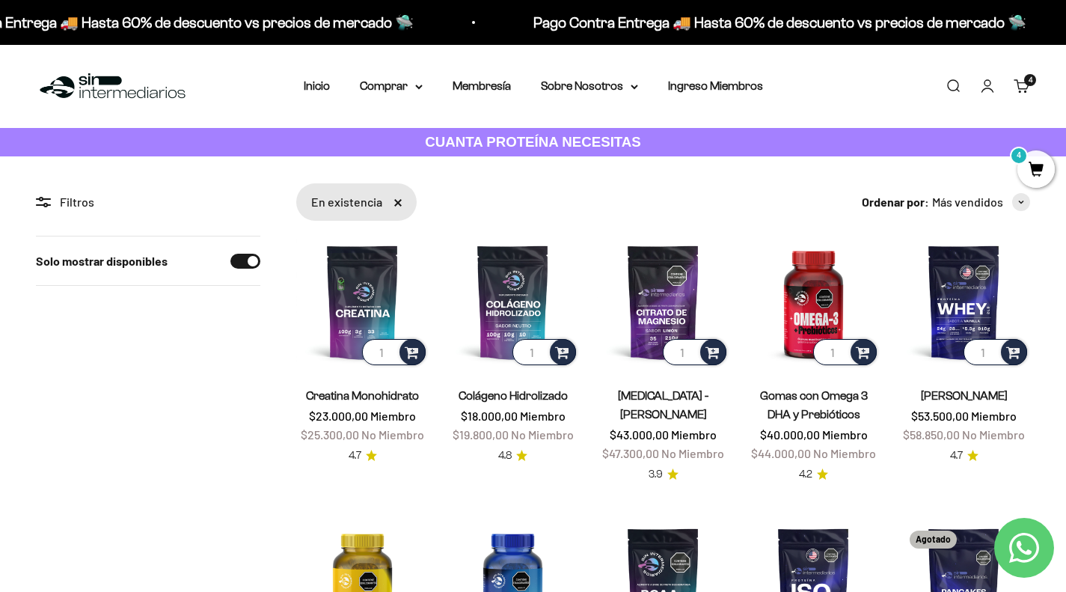
click at [1030, 80] on span "4" at bounding box center [1030, 79] width 4 height 7
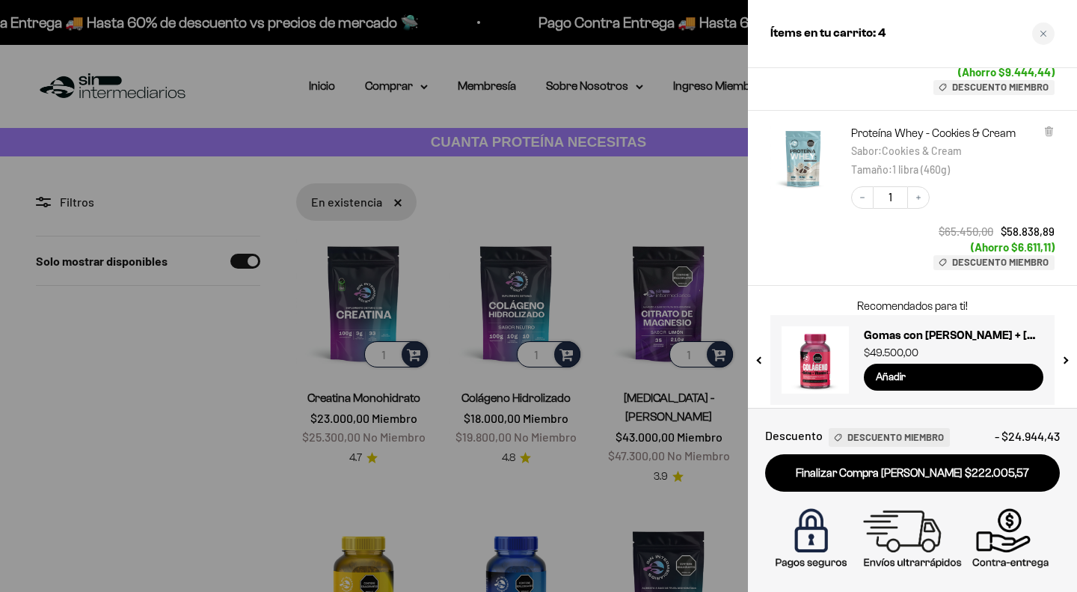
scroll to position [464, 0]
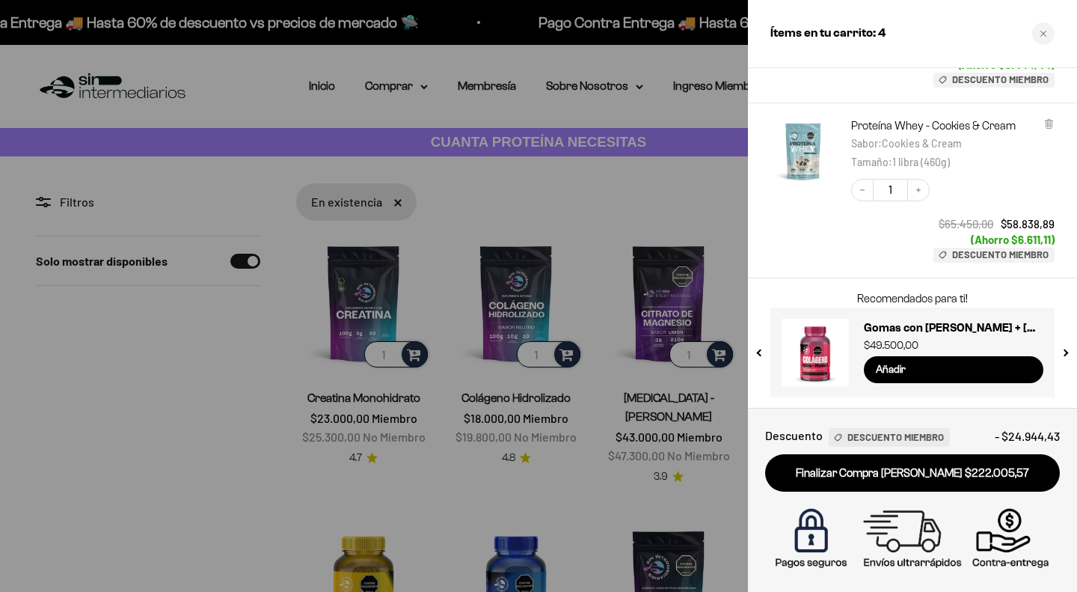
click at [950, 474] on link "Finalizar Compra Segura $222.005,57" at bounding box center [912, 473] width 295 height 38
